Goal: Task Accomplishment & Management: Use online tool/utility

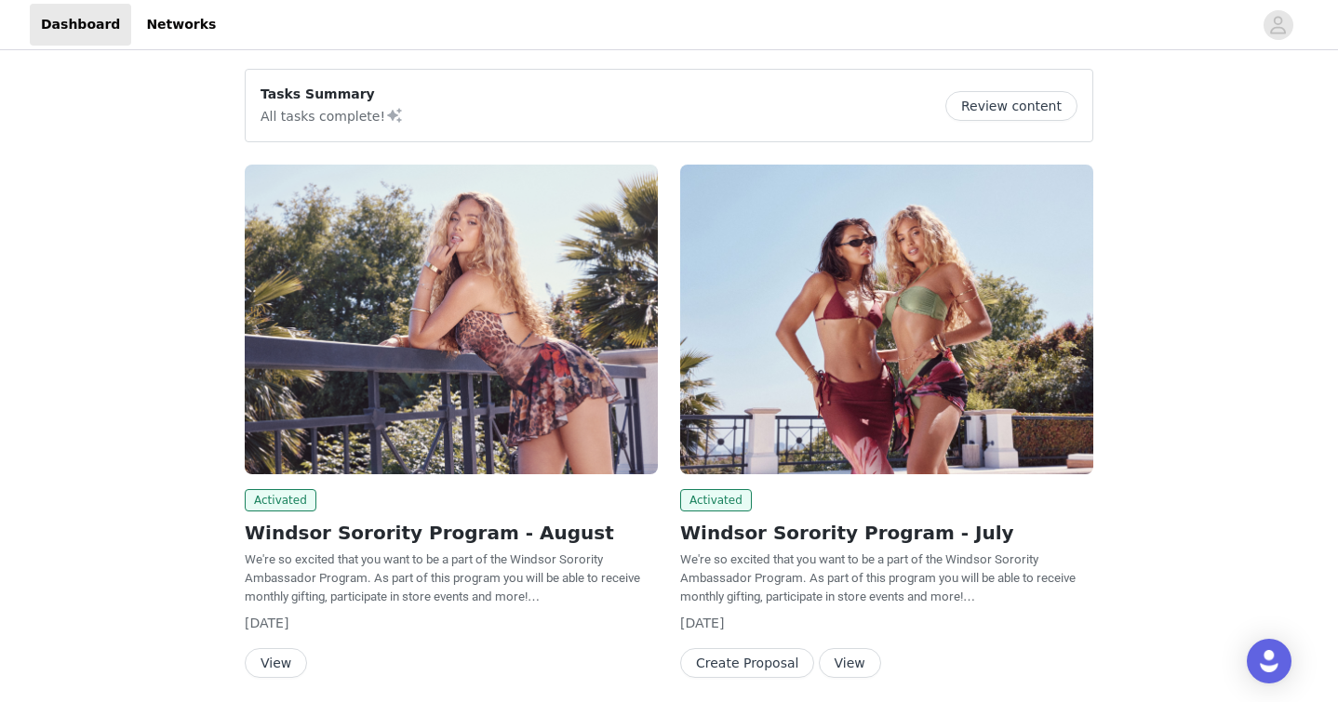
click at [278, 666] on button "View" at bounding box center [276, 663] width 62 height 30
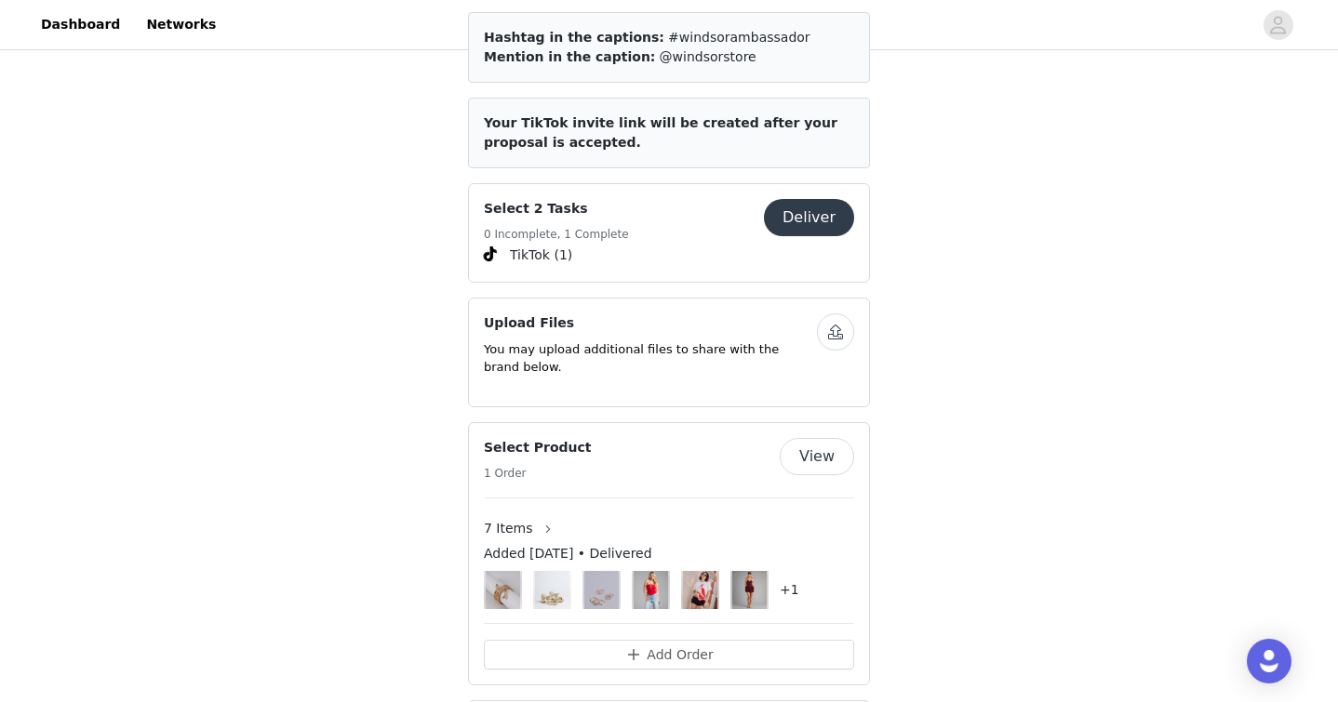
scroll to position [846, 0]
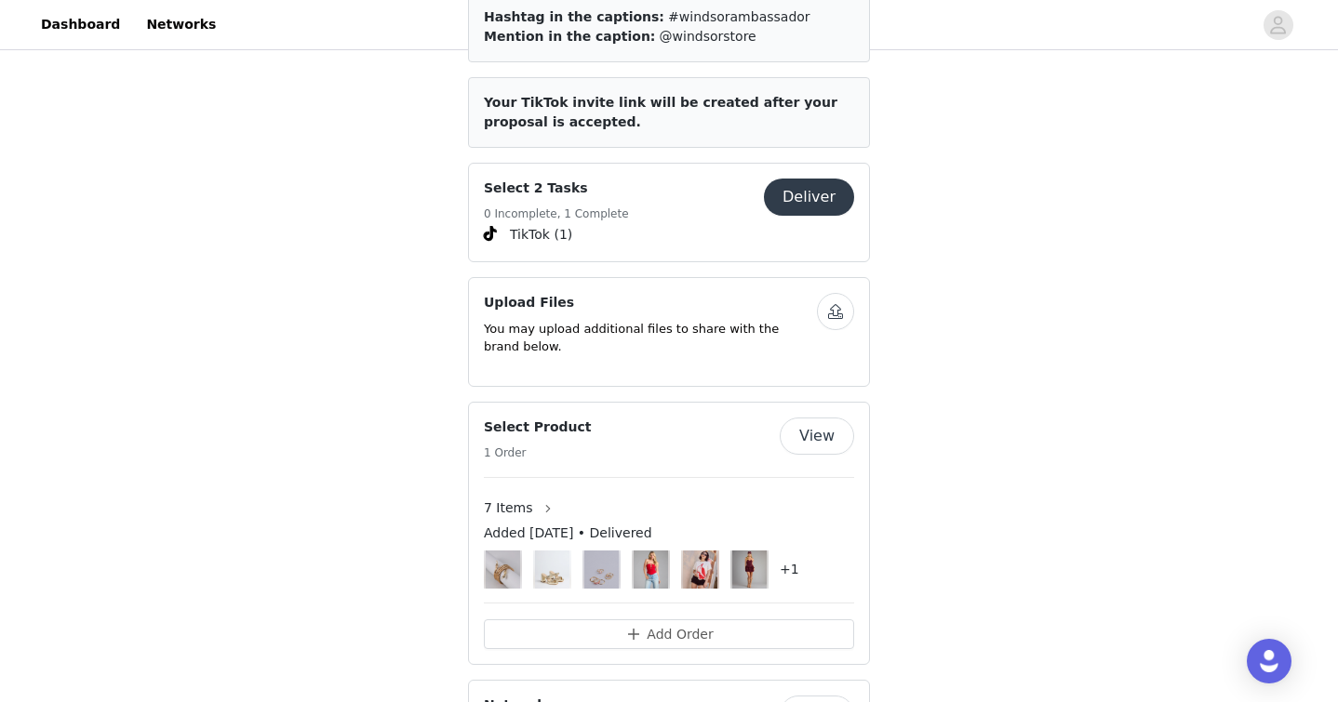
click at [801, 179] on button "Deliver" at bounding box center [809, 197] width 90 height 37
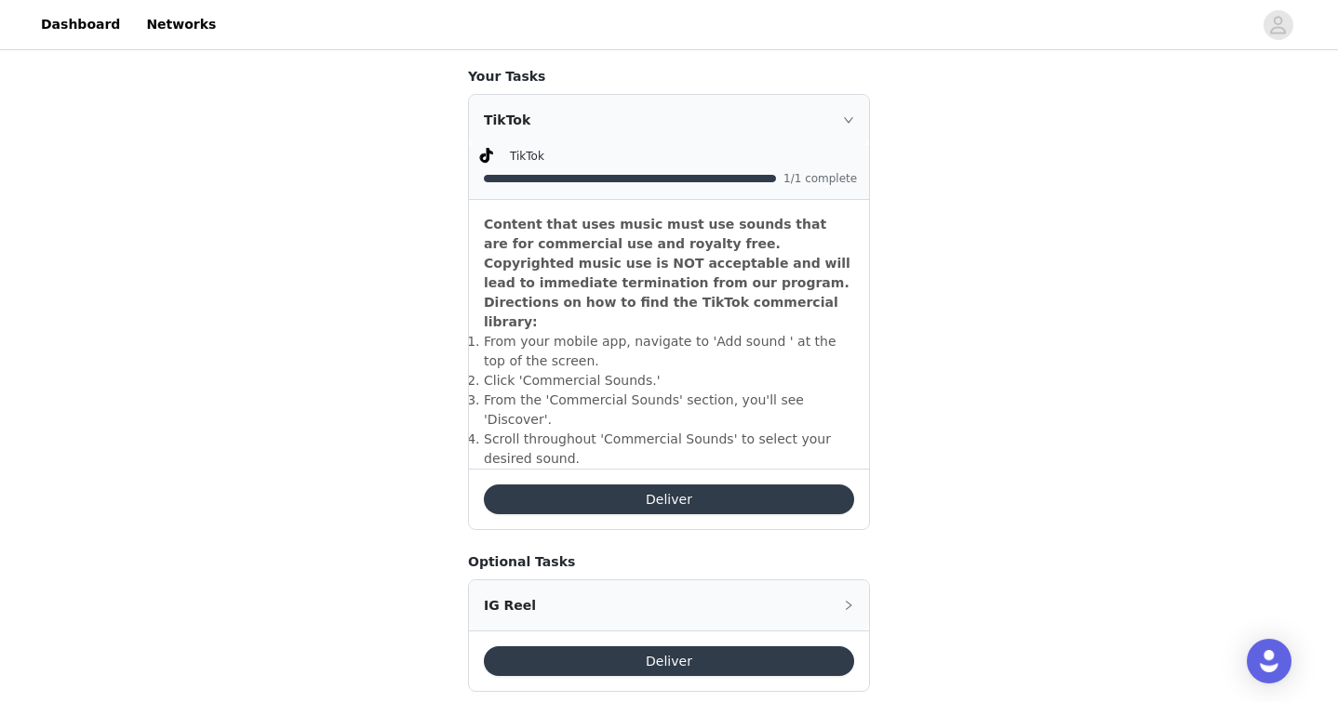
scroll to position [505, 0]
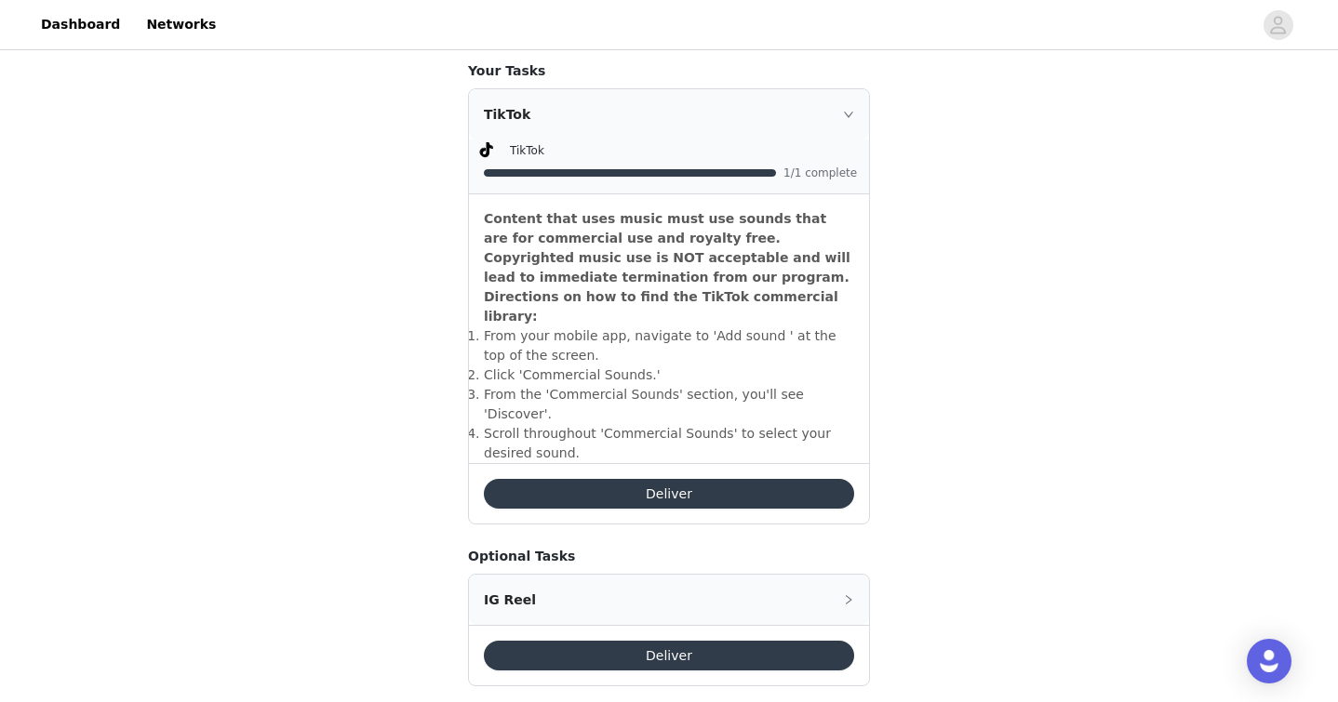
click at [700, 479] on button "Deliver" at bounding box center [669, 494] width 370 height 30
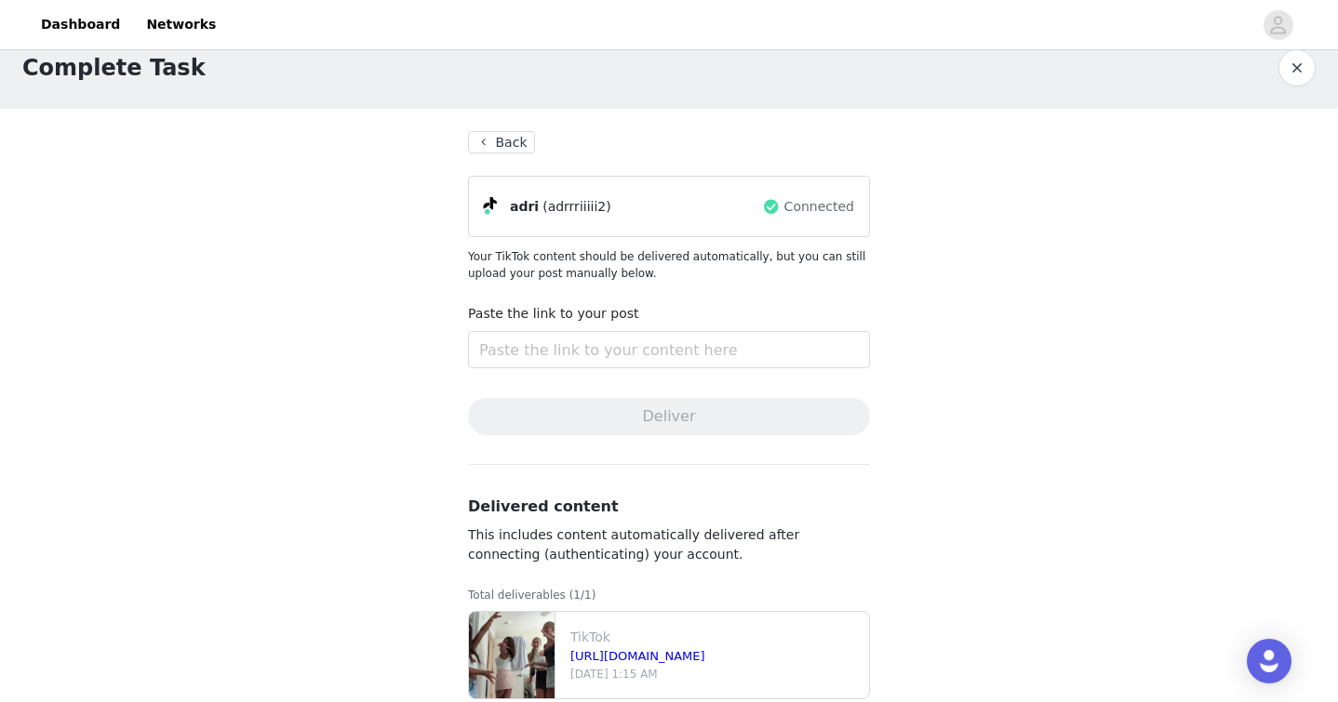
scroll to position [28, 0]
click at [656, 346] on input "text" at bounding box center [669, 348] width 402 height 37
paste input "[URL][DOMAIN_NAME]"
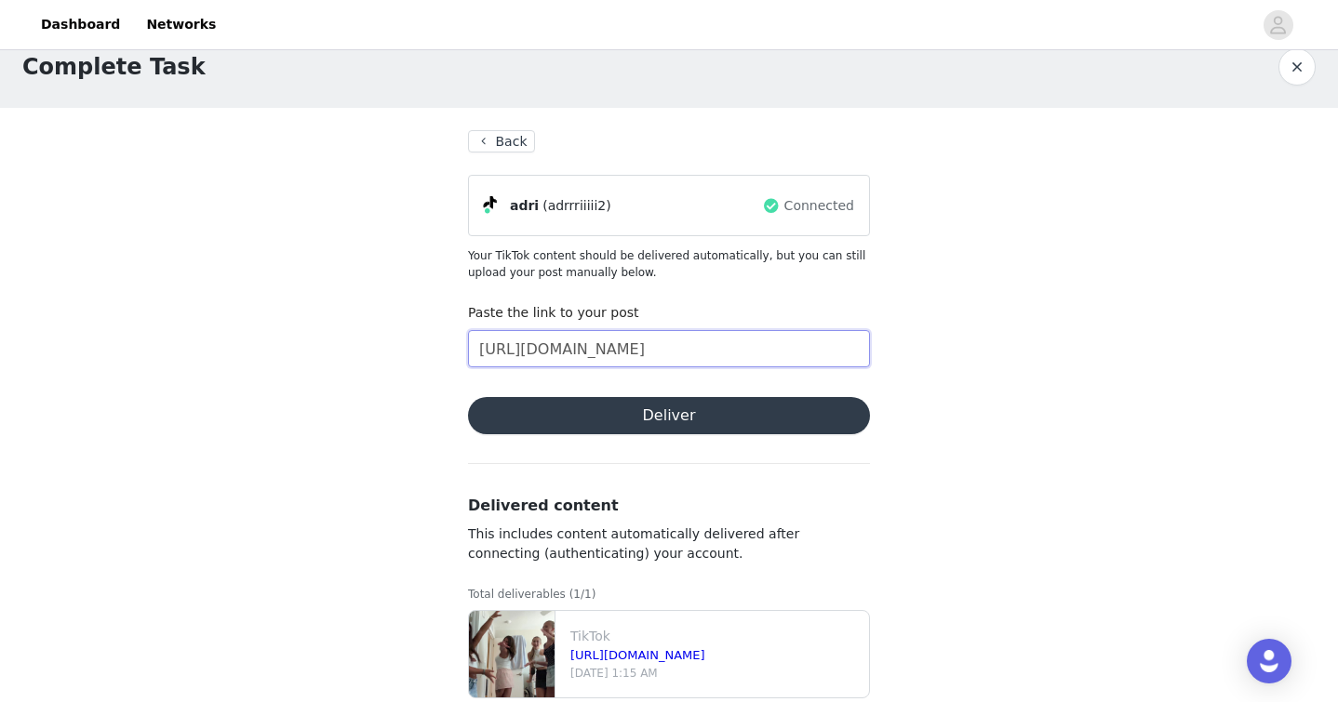
type input "[URL][DOMAIN_NAME]"
click at [692, 412] on button "Deliver" at bounding box center [669, 415] width 402 height 37
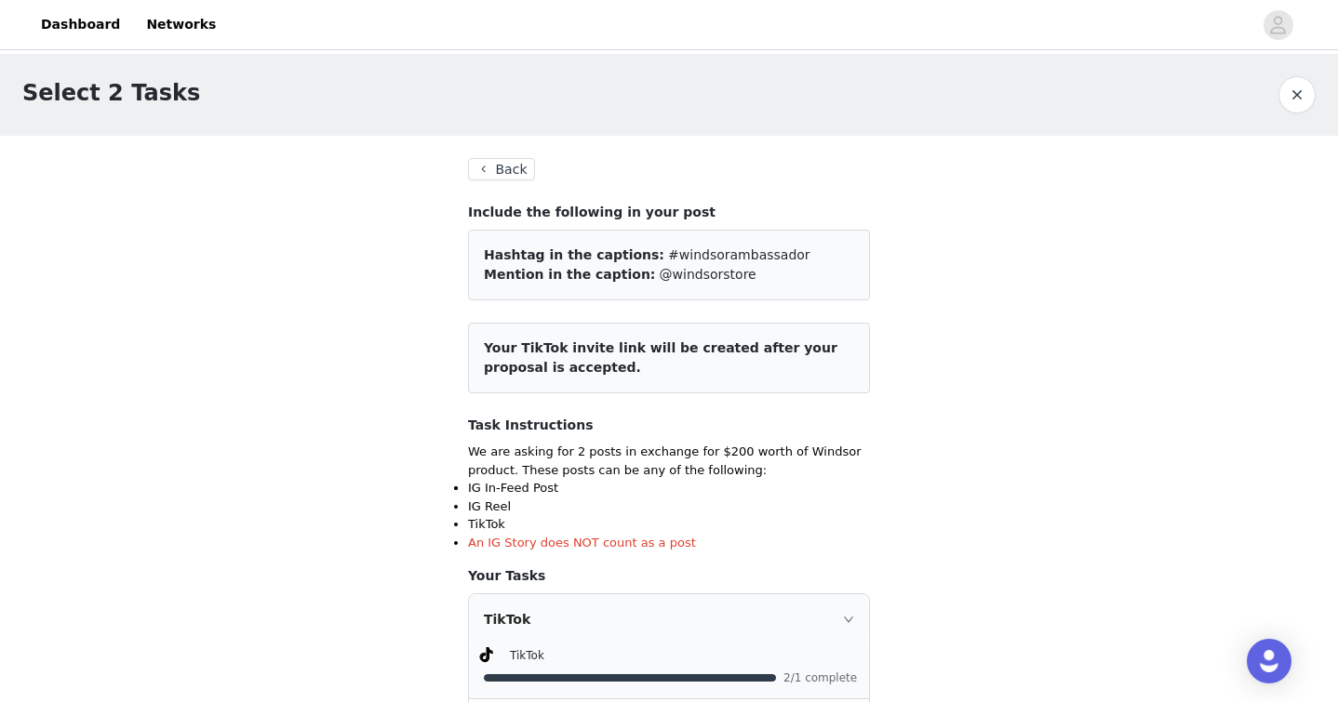
click at [524, 166] on button "Back" at bounding box center [501, 169] width 67 height 22
